Goal: Complete application form: Complete application form

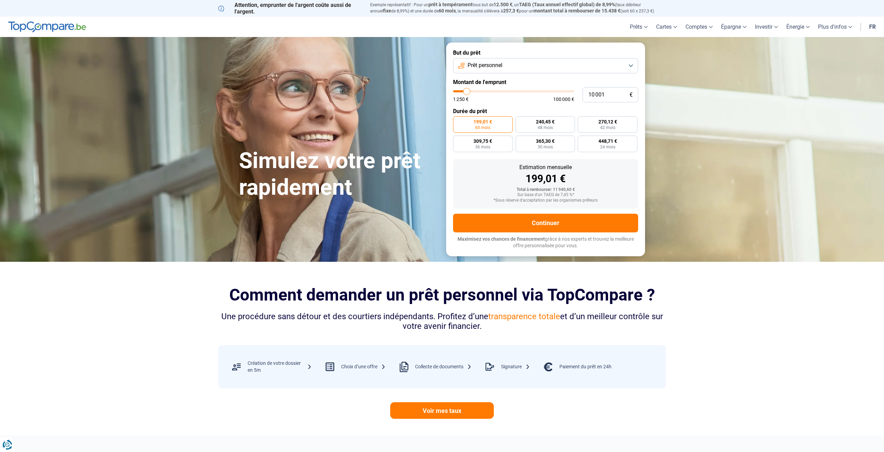
click at [603, 65] on button "Prêt personnel" at bounding box center [545, 65] width 185 height 15
click at [503, 110] on li "Prêt voiture" at bounding box center [546, 111] width 178 height 15
type input "10 750"
type input "10750"
type input "11 000"
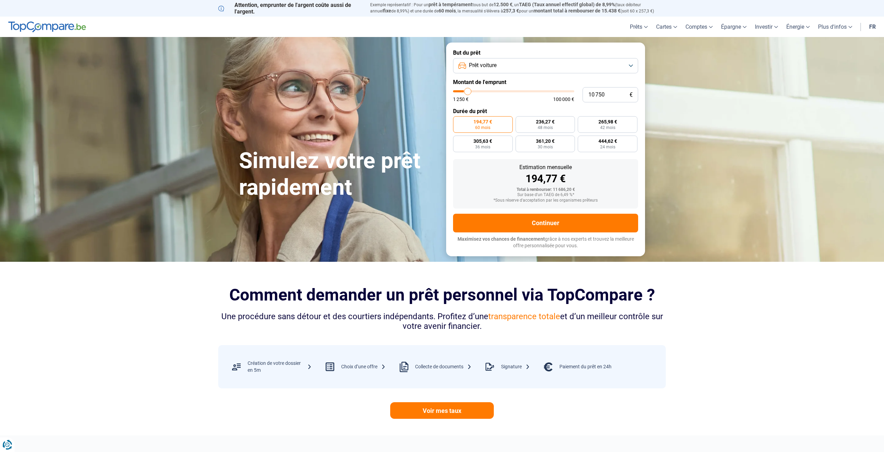
type input "11000"
type input "11 500"
type input "11500"
type input "12 250"
type input "12250"
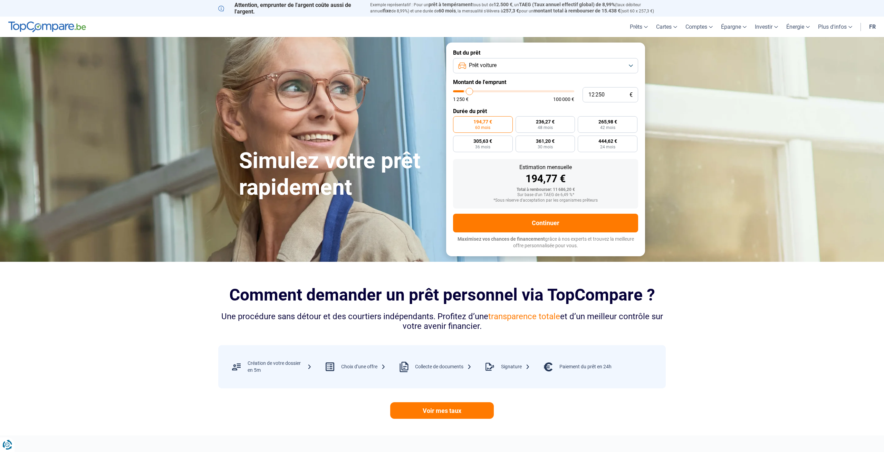
type input "12 500"
type input "12500"
type input "12 750"
type input "12750"
type input "13 000"
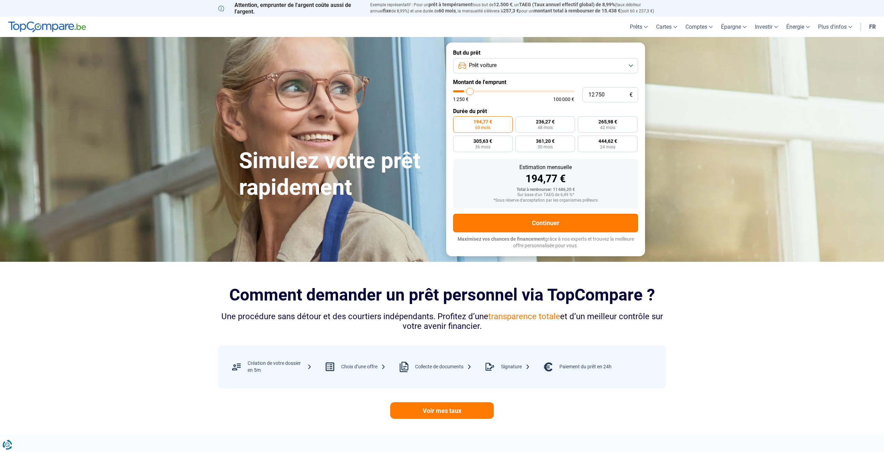
type input "13000"
type input "13 750"
type input "13750"
type input "14 250"
type input "14250"
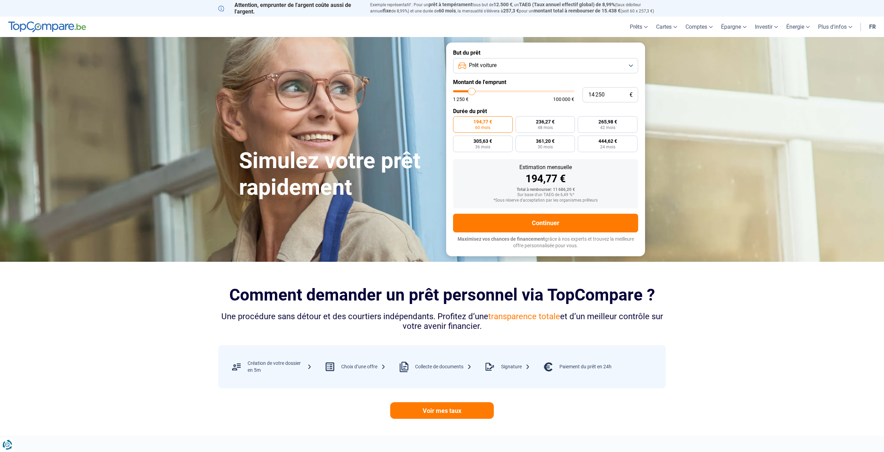
type input "14 500"
type input "14500"
type input "14 750"
type input "14750"
type input "15 250"
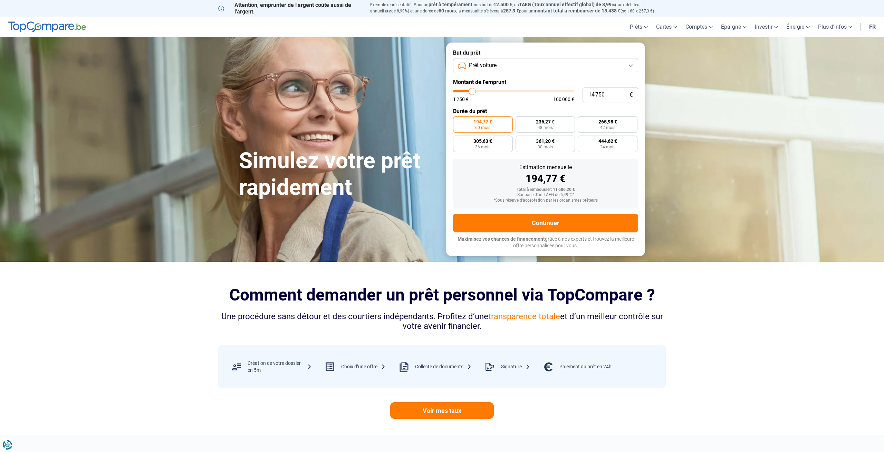
type input "15250"
type input "15 500"
type input "15500"
type input "15 750"
type input "15750"
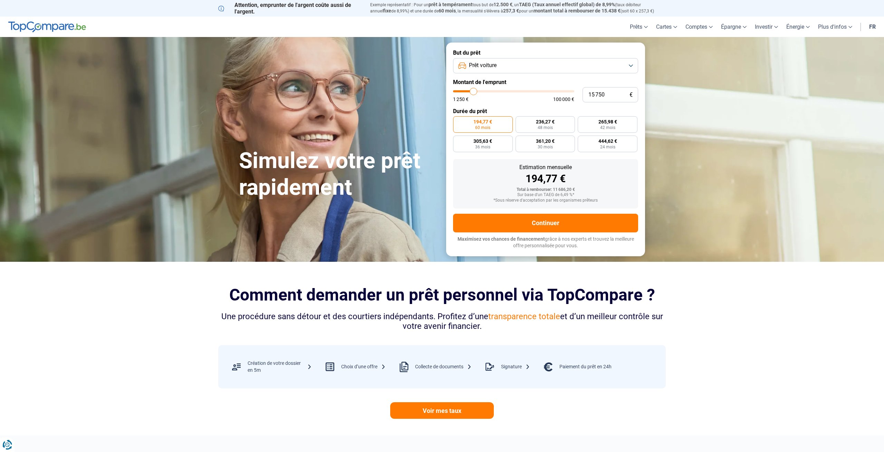
type input "15 250"
type input "15250"
type input "14 250"
type input "14250"
type input "13 250"
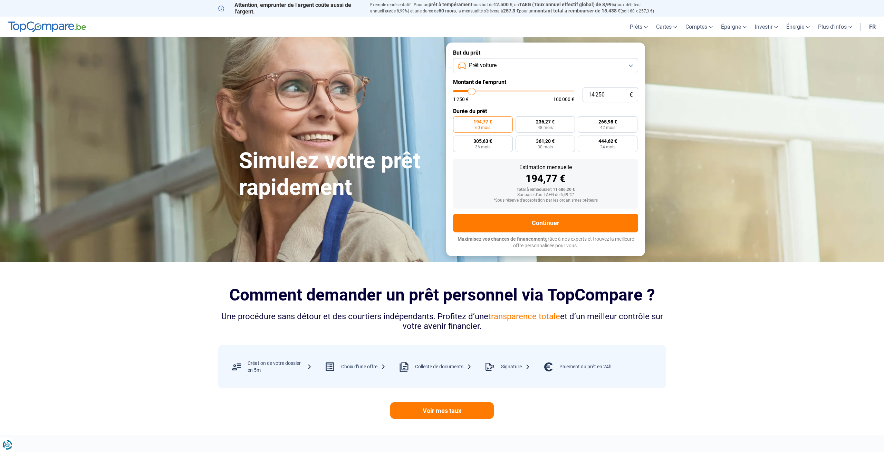
type input "13250"
type input "12 750"
type input "12750"
type input "12 500"
type input "12500"
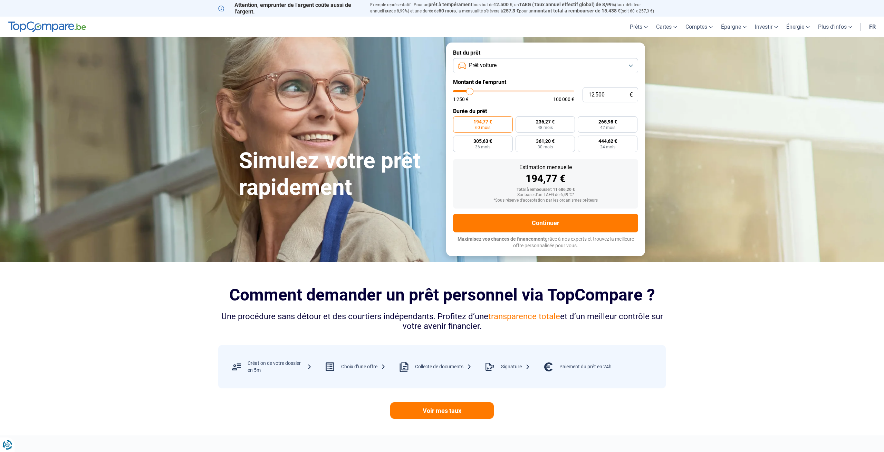
type input "12 250"
type input "12250"
type input "11 750"
type input "11750"
type input "12 250"
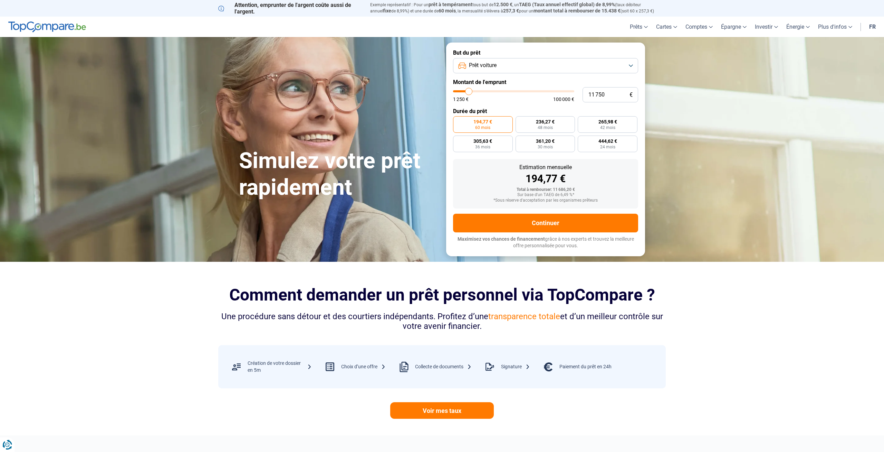
type input "12250"
type input "12 500"
type input "12500"
type input "12 750"
type input "12750"
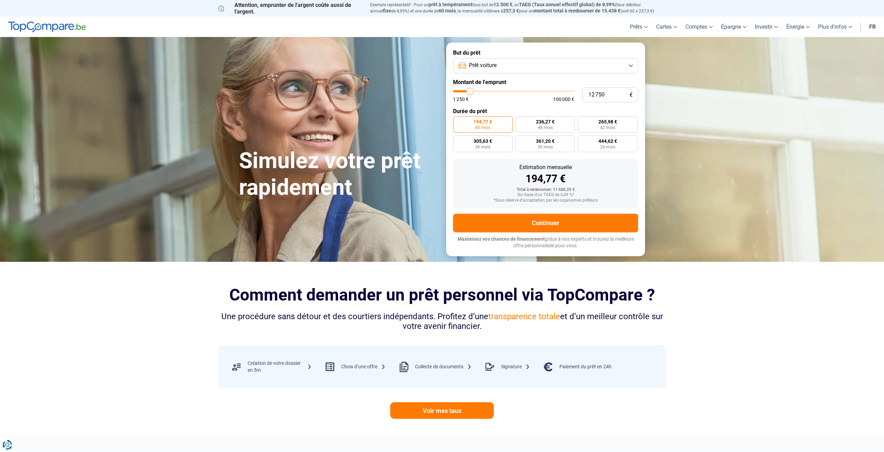
click at [470, 90] on input "range" at bounding box center [513, 91] width 121 height 2
type input "12 500"
type input "12500"
type input "11 750"
type input "11750"
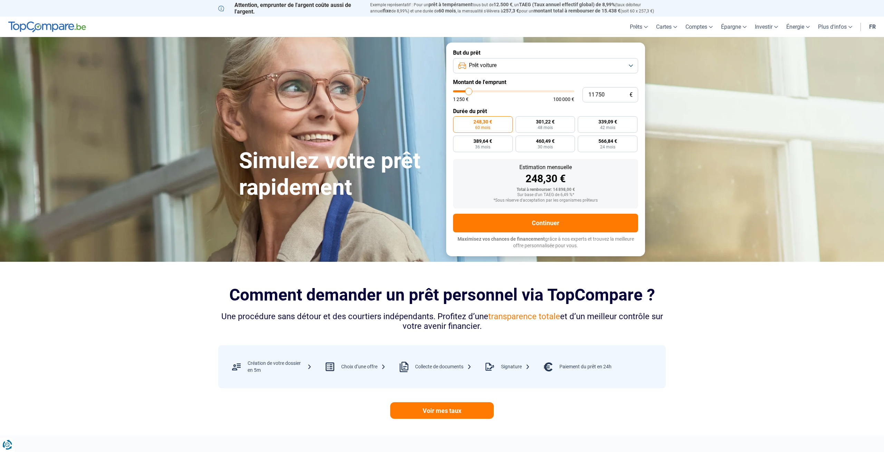
type input "11 000"
type input "11000"
type input "10 000"
type input "10000"
type input "9 250"
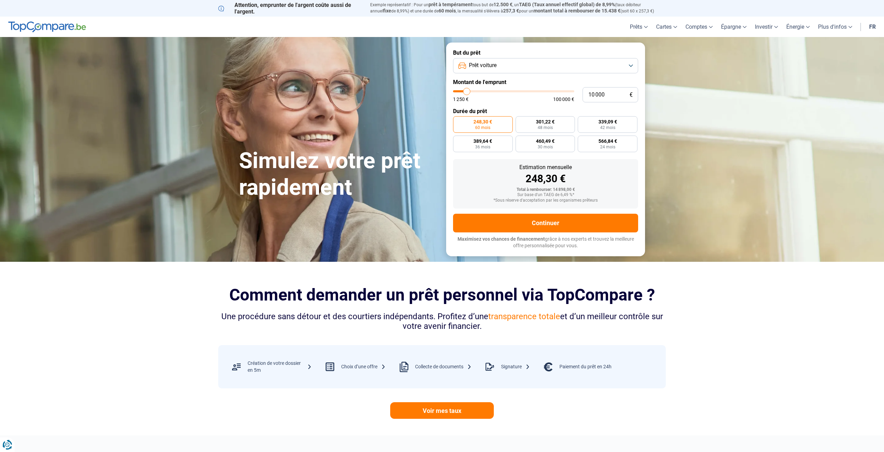
type input "9250"
type input "8 500"
type input "8500"
type input "8 250"
type input "8250"
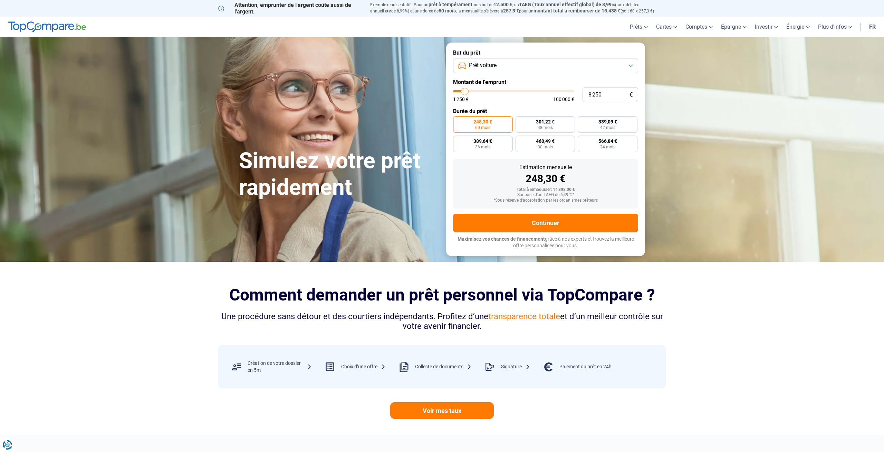
type input "8 000"
type input "8000"
type input "7 750"
type input "7750"
type input "7 000"
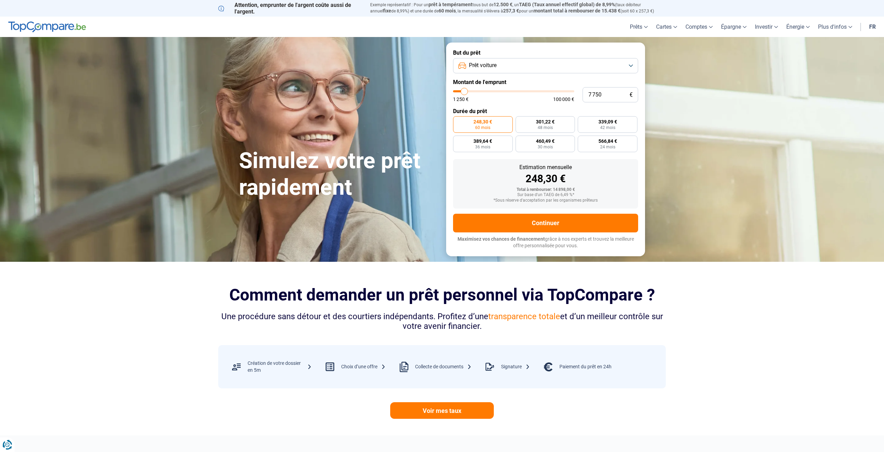
type input "7000"
type input "6 750"
type input "6750"
type input "6 500"
type input "6500"
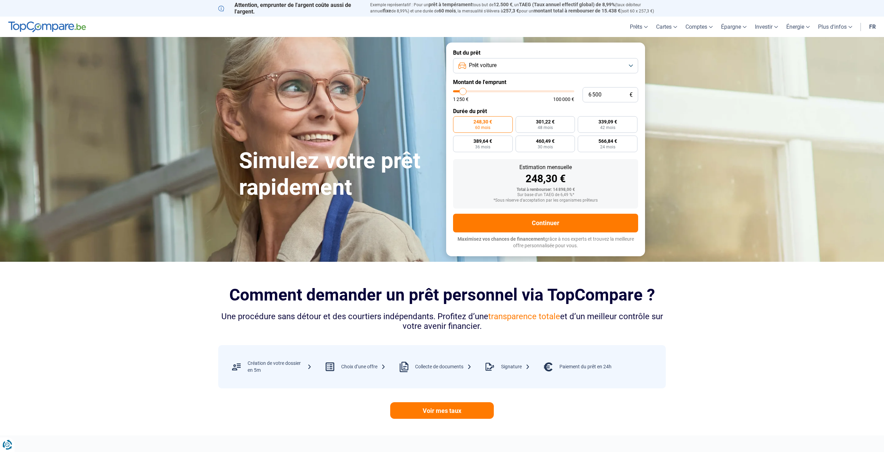
type input "6 250"
type input "6250"
type input "5 750"
type input "5750"
type input "5 500"
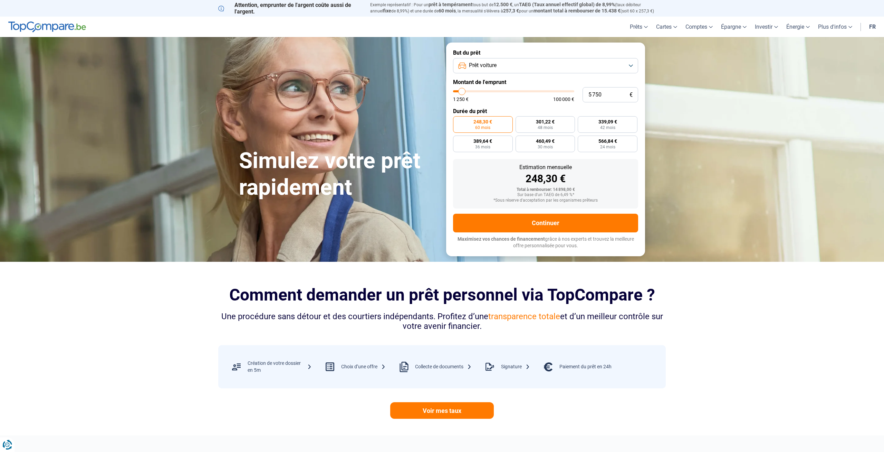
type input "5500"
type input "5 250"
type input "5250"
type input "5 000"
type input "5000"
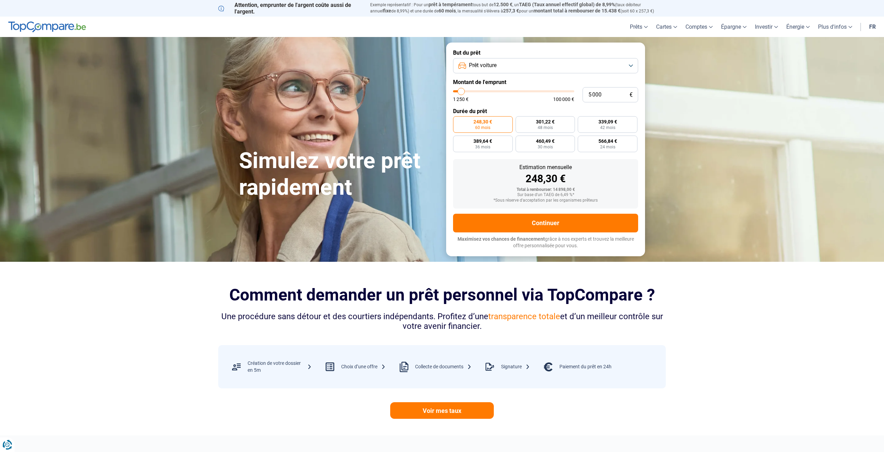
type input "4 750"
type input "4750"
type input "5 000"
type input "5000"
type input "5 250"
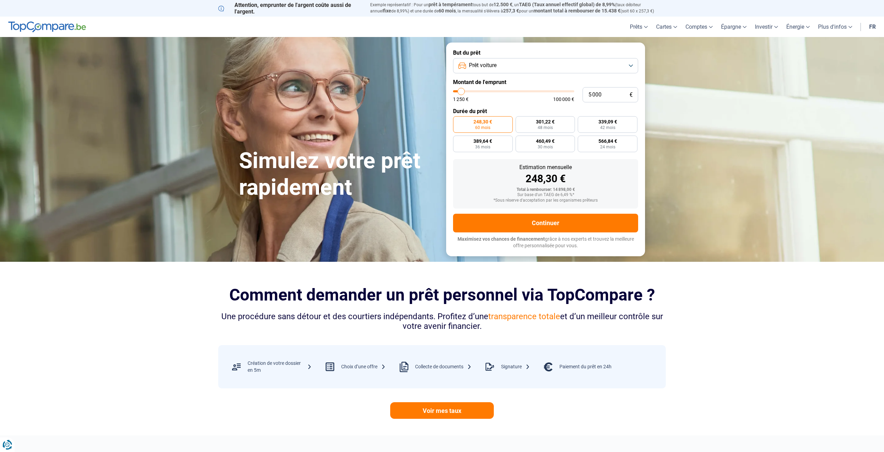
type input "5250"
type input "5 000"
drag, startPoint x: 470, startPoint y: 92, endPoint x: 461, endPoint y: 93, distance: 8.7
type input "5000"
click at [461, 92] on input "range" at bounding box center [513, 91] width 121 height 2
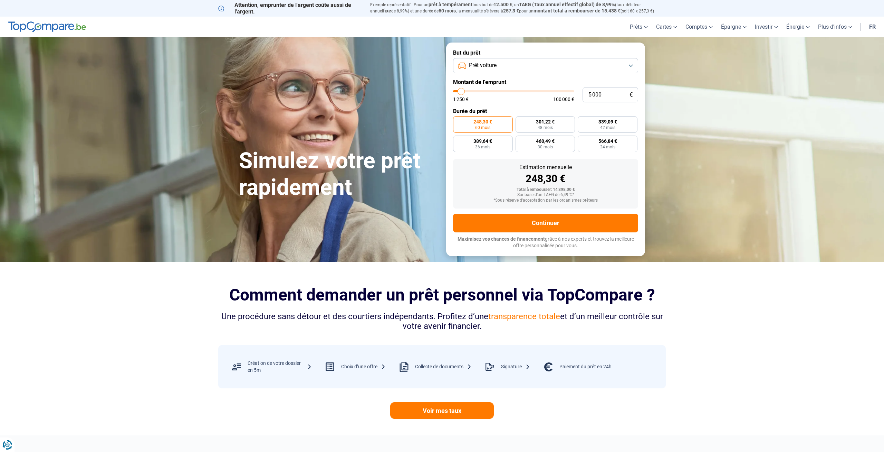
radio input "true"
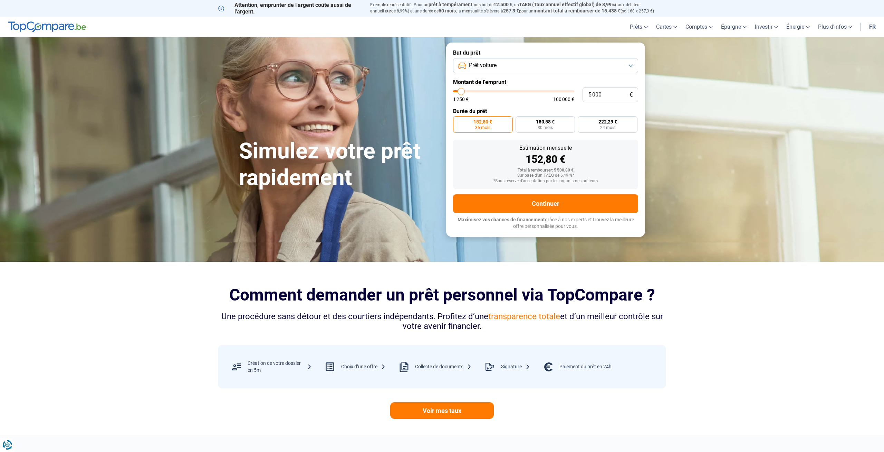
click at [577, 154] on div "Estimation mensuelle 152,80 €" at bounding box center [546, 154] width 174 height 19
type input "14 750"
type input "14500"
click at [472, 92] on input "range" at bounding box center [513, 91] width 121 height 2
type input "14 500"
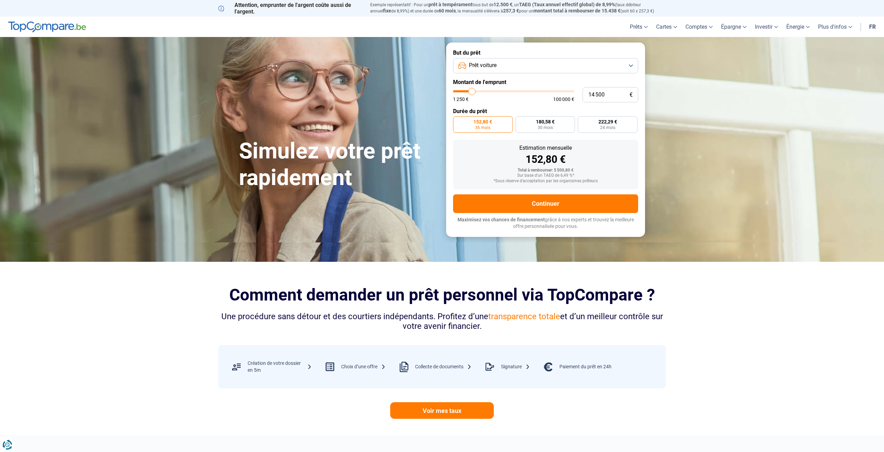
radio input "false"
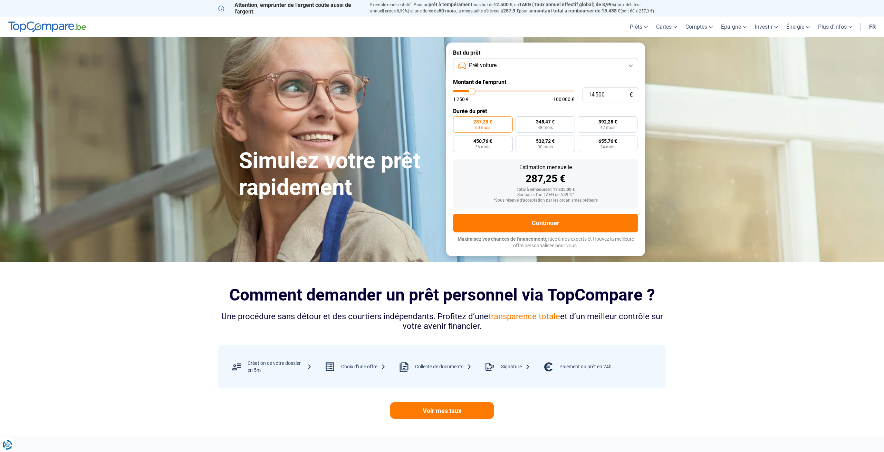
type input "14 000"
type input "14000"
type input "13 250"
type input "13250"
type input "12 750"
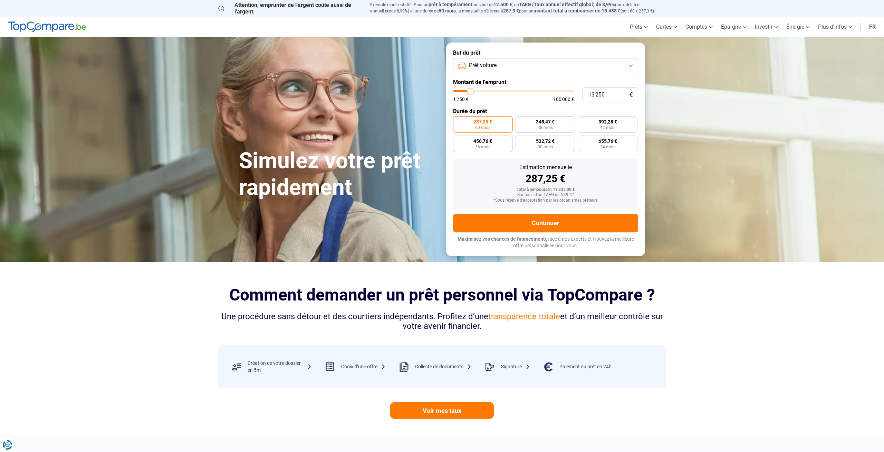
type input "12750"
type input "12 500"
type input "12500"
type input "12 250"
type input "12250"
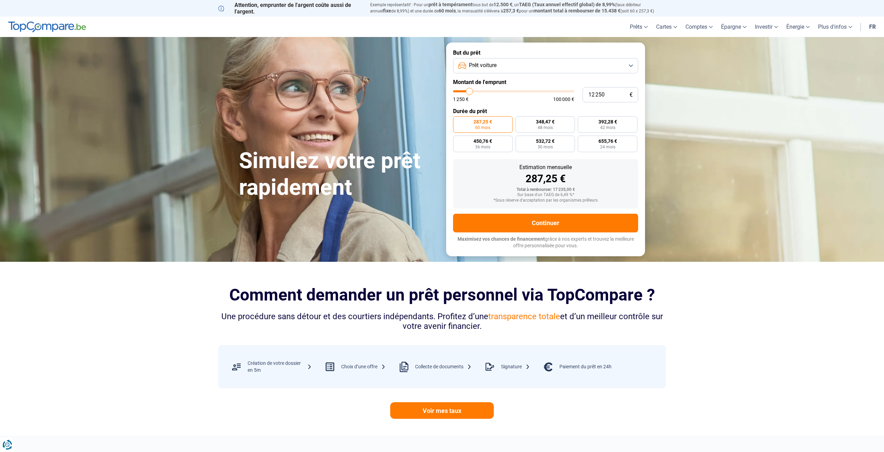
click at [470, 91] on input "range" at bounding box center [513, 91] width 121 height 2
type input "12 750"
type input "12750"
type input "12 500"
type input "12500"
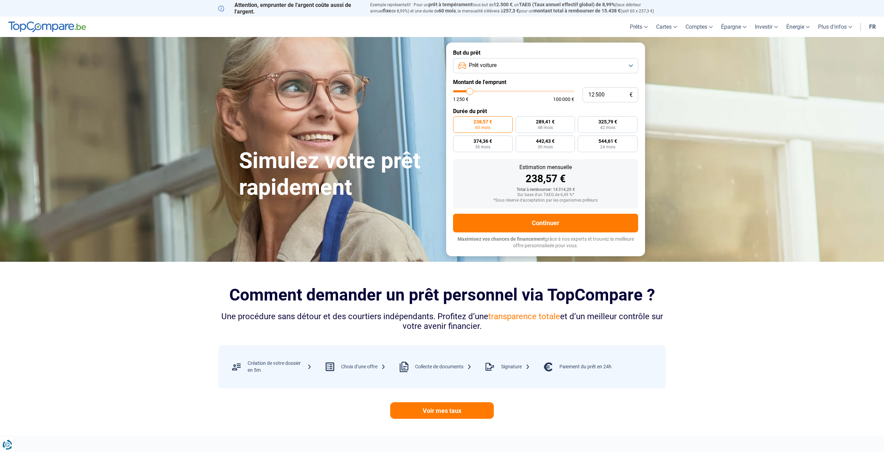
type input "11 750"
type input "11750"
type input "11 500"
type input "11500"
type input "11 250"
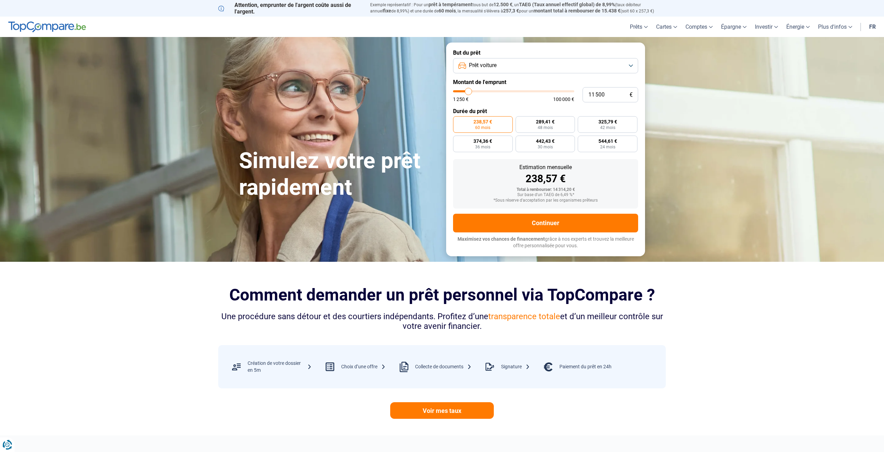
type input "11250"
type input "11 000"
type input "11000"
click at [468, 91] on input "range" at bounding box center [513, 91] width 121 height 2
click at [531, 219] on button "Continuer" at bounding box center [545, 223] width 185 height 19
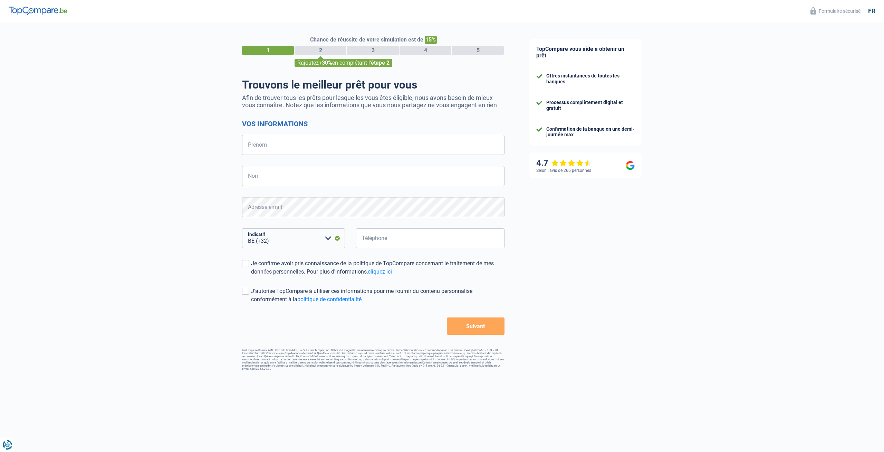
select select "32"
click at [367, 142] on input "Prénom" at bounding box center [373, 145] width 263 height 20
